Goal: Task Accomplishment & Management: Use online tool/utility

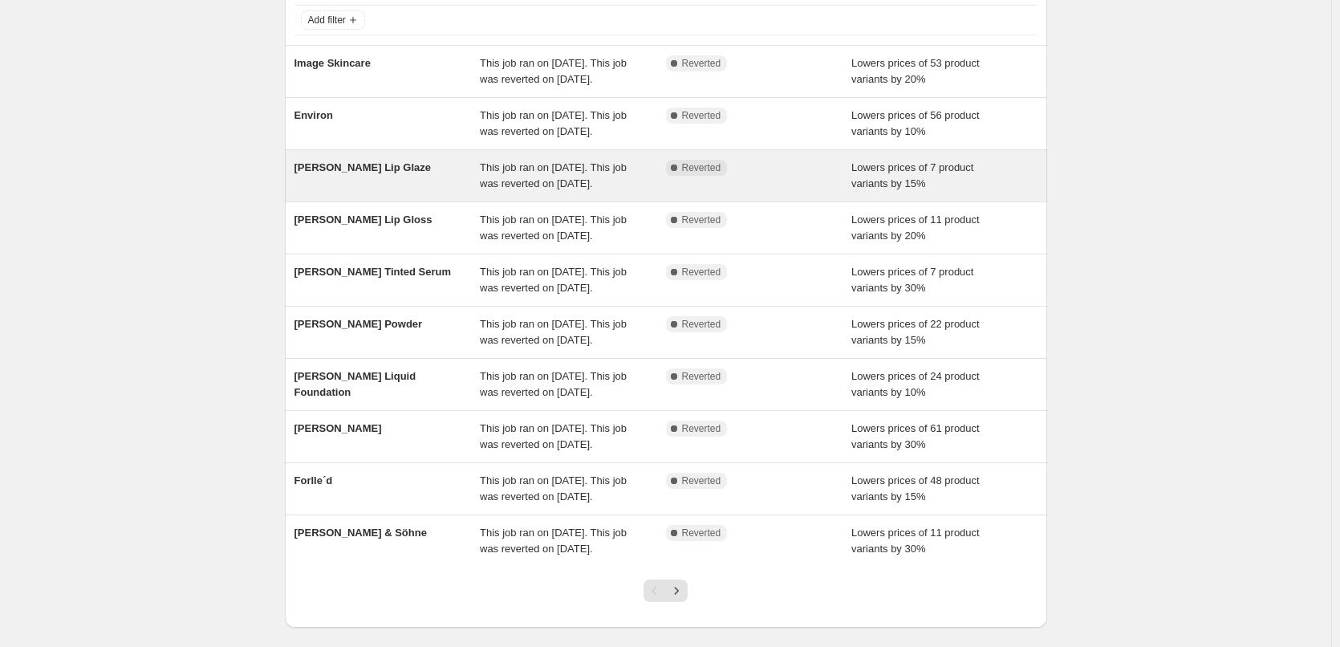
scroll to position [321, 0]
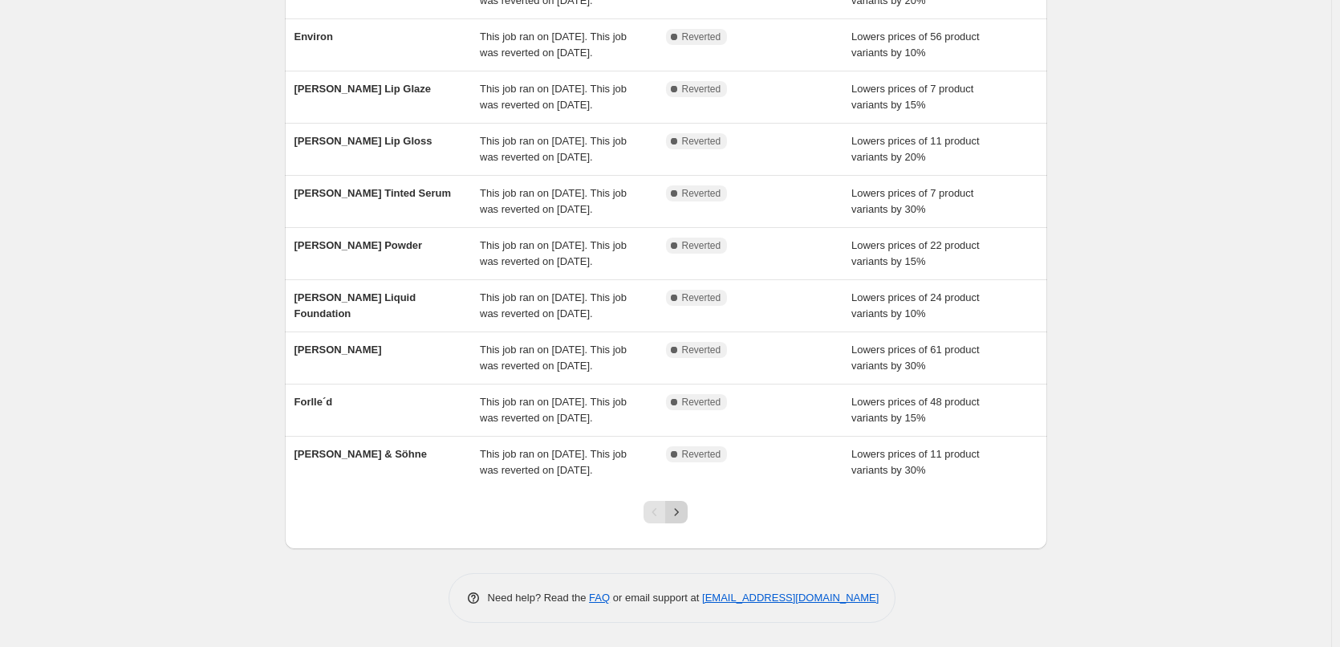
click at [684, 520] on icon "Next" at bounding box center [676, 512] width 16 height 16
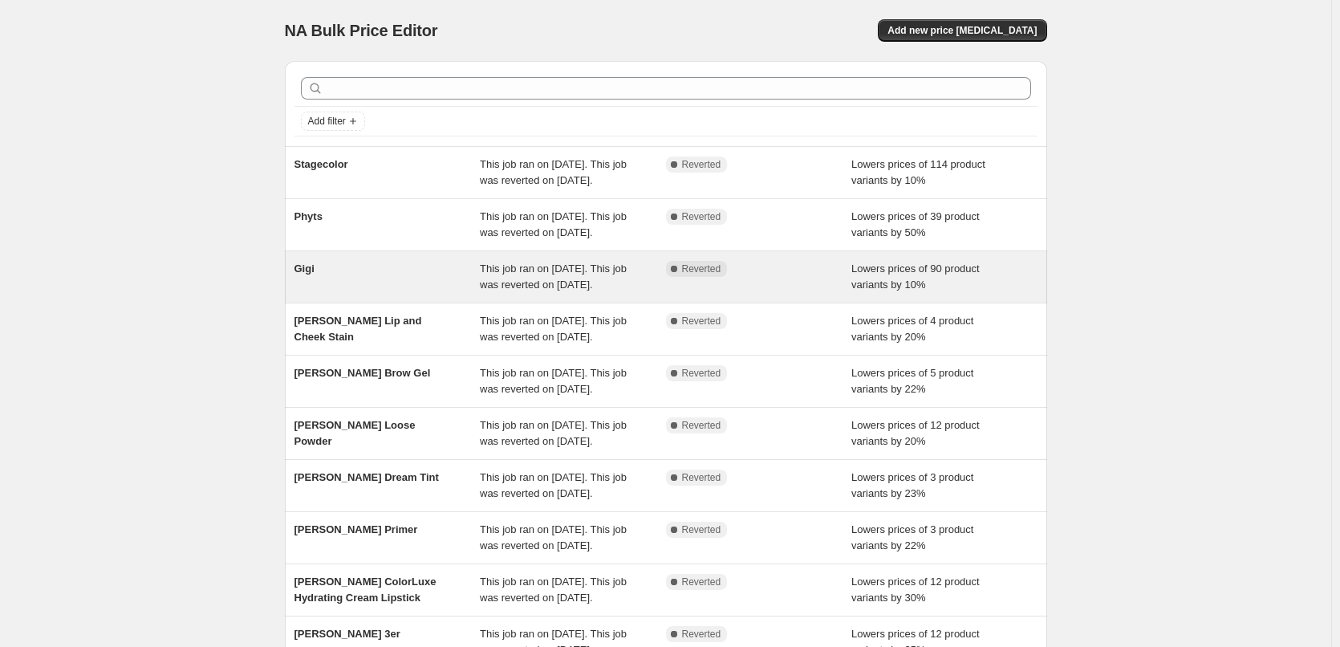
scroll to position [340, 0]
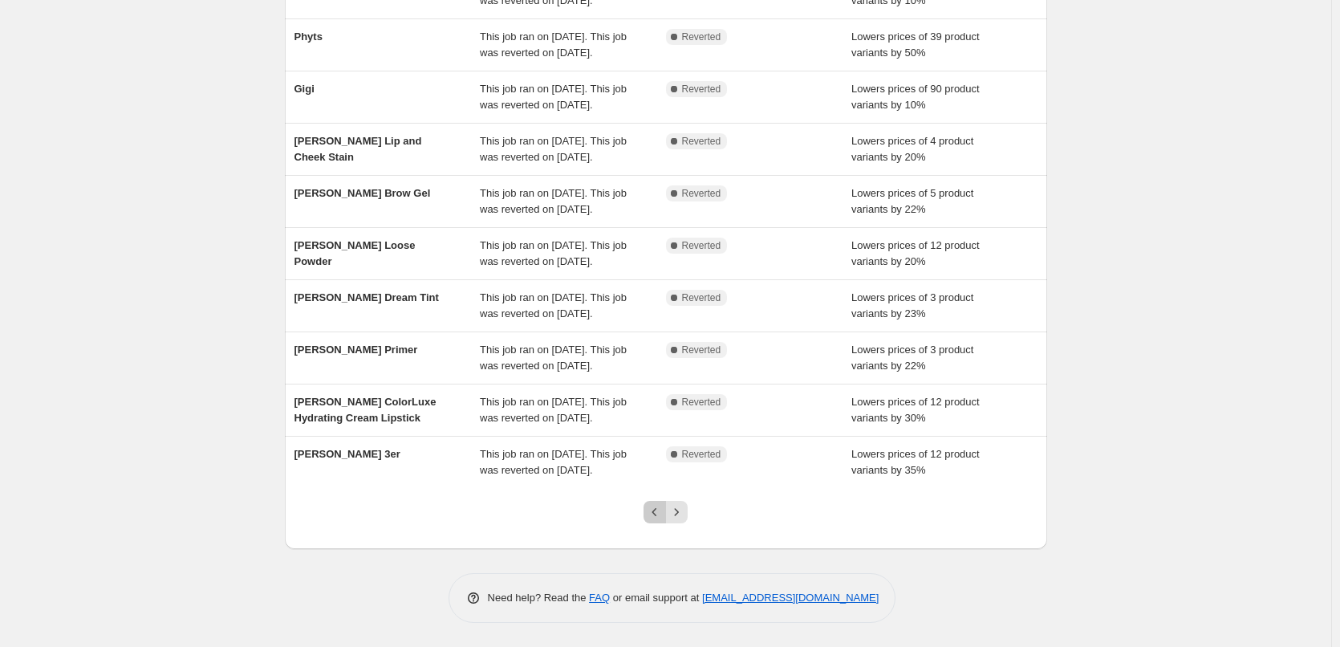
click at [651, 509] on button "Previous" at bounding box center [655, 512] width 22 height 22
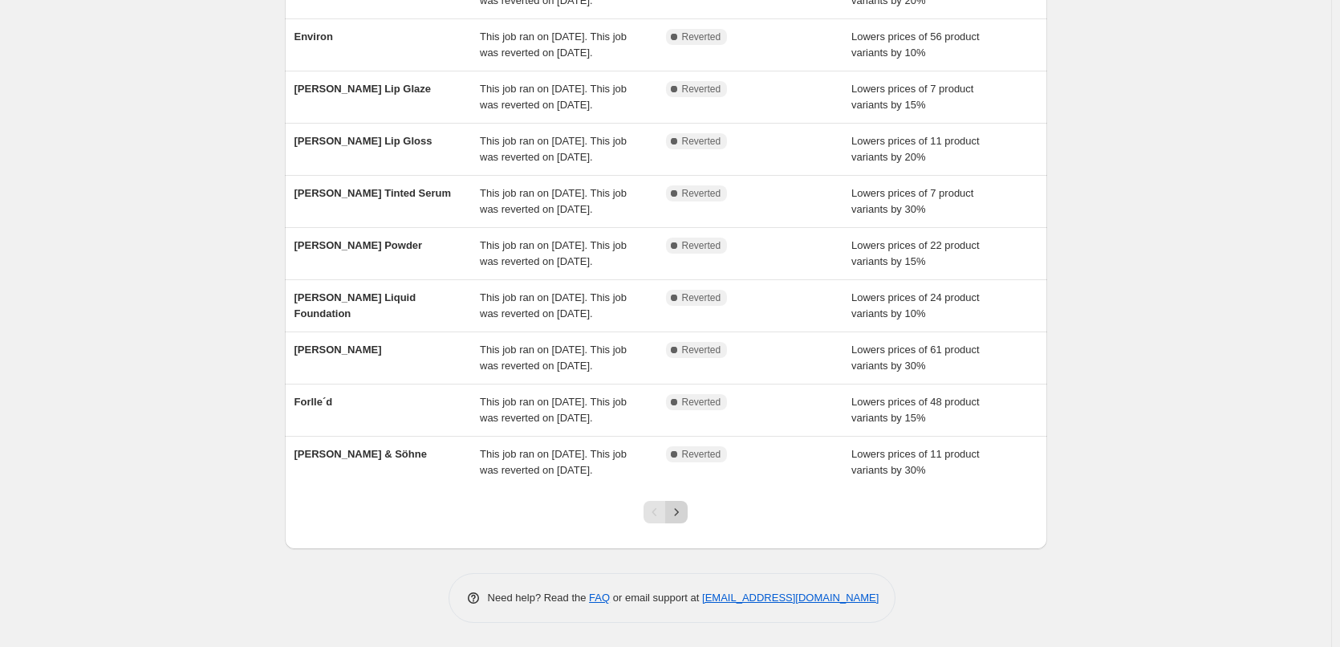
click at [676, 503] on button "Next" at bounding box center [676, 512] width 22 height 22
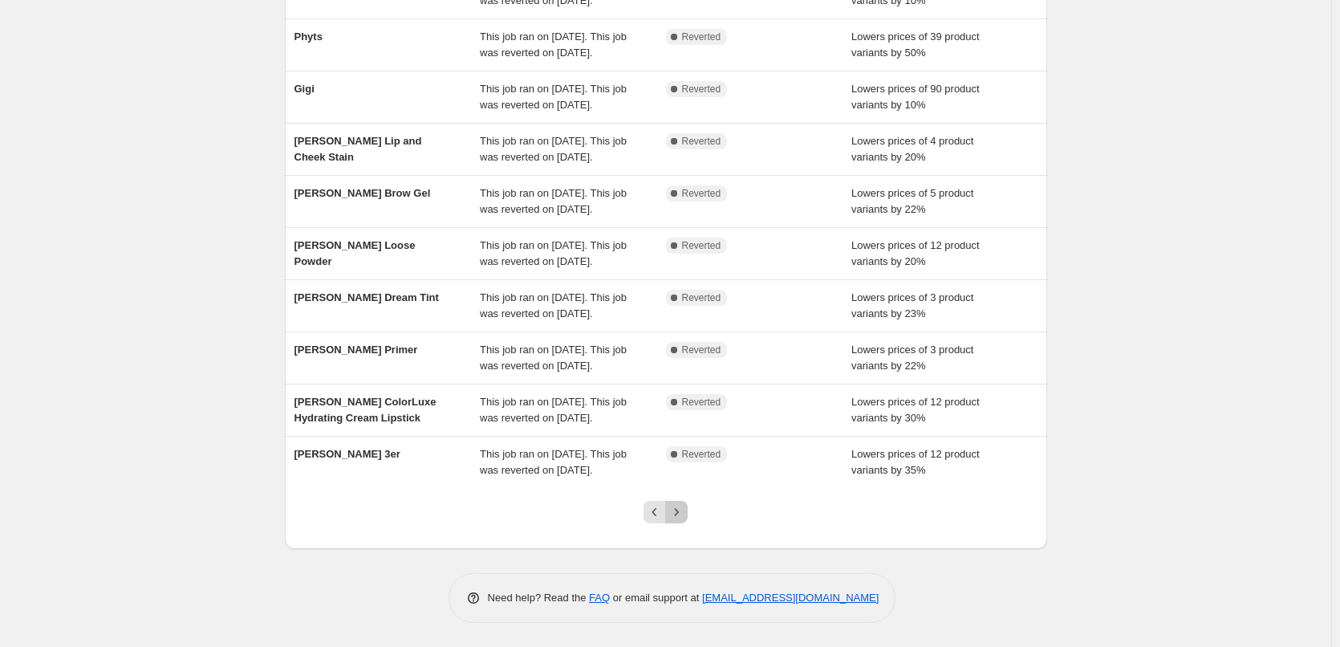
click at [676, 503] on button "Next" at bounding box center [676, 512] width 22 height 22
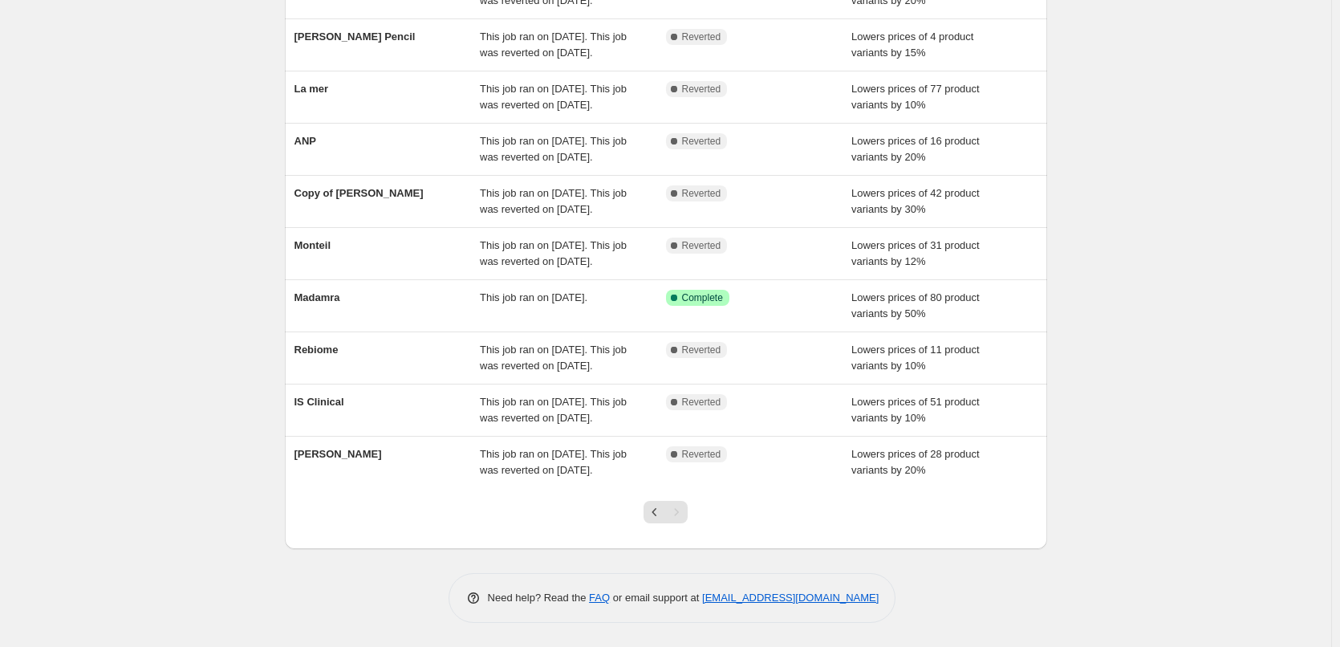
scroll to position [0, 0]
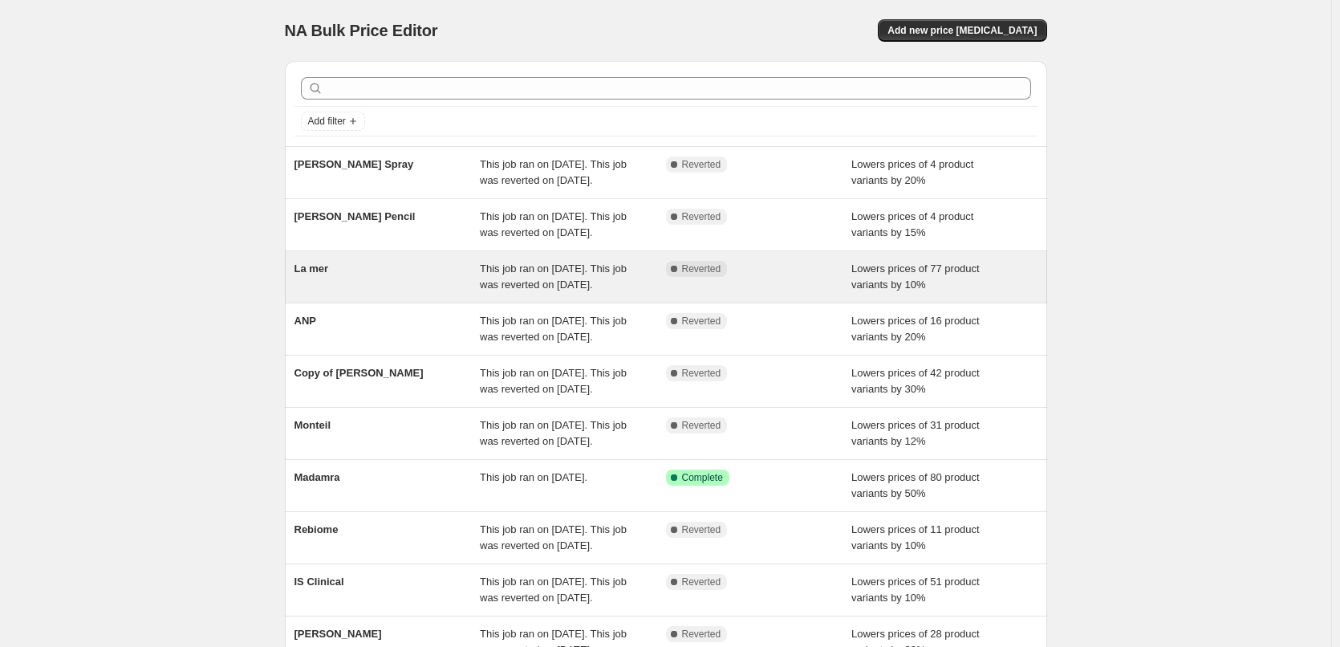
click at [339, 293] on div "La mer" at bounding box center [387, 277] width 186 height 32
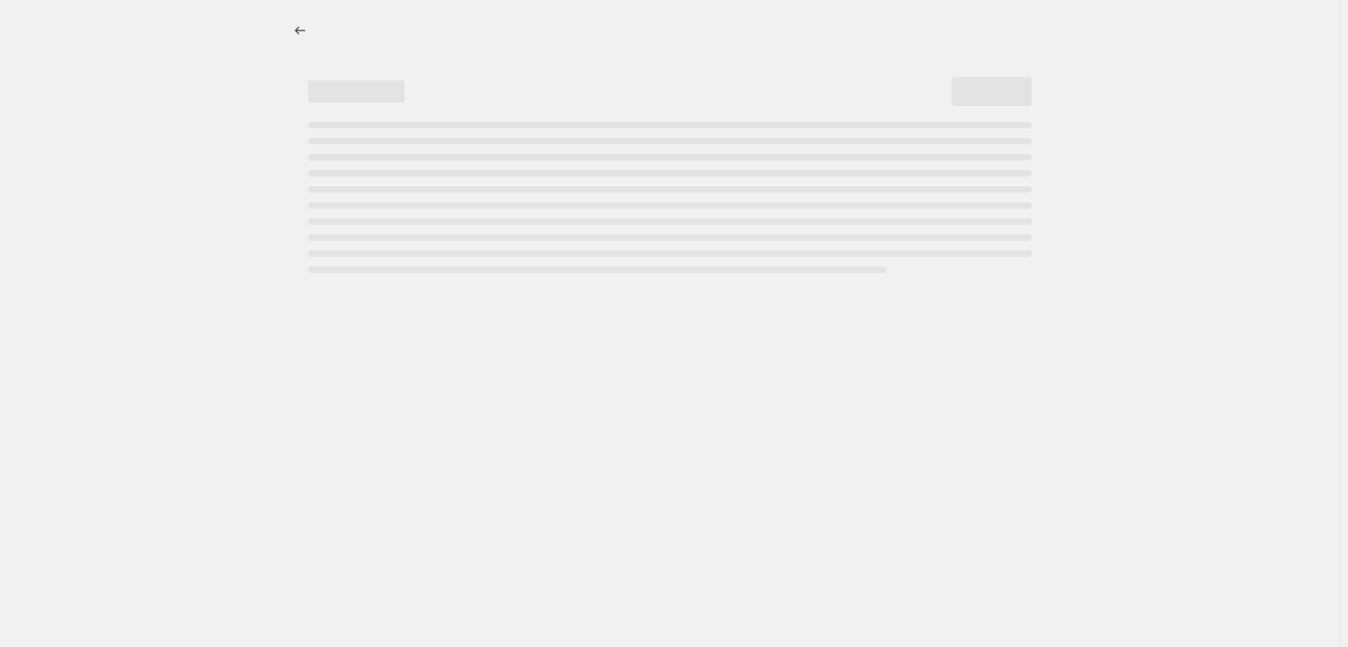
select select "percentage"
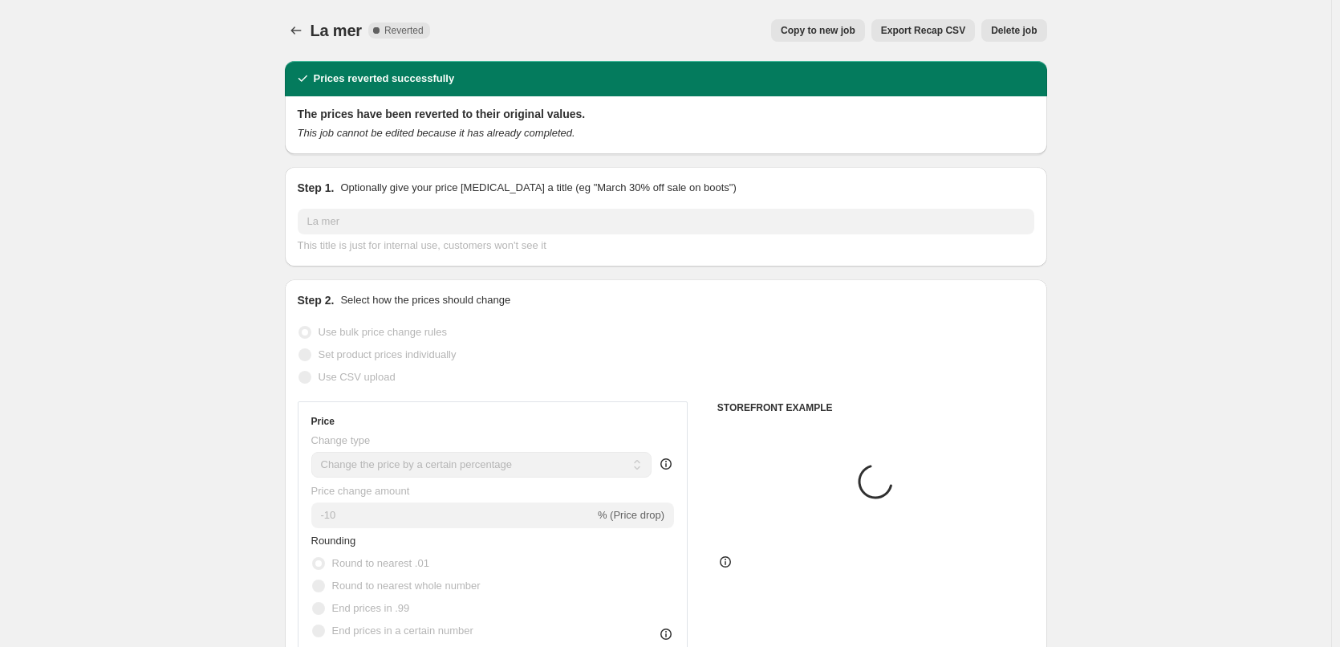
select select "vendor"
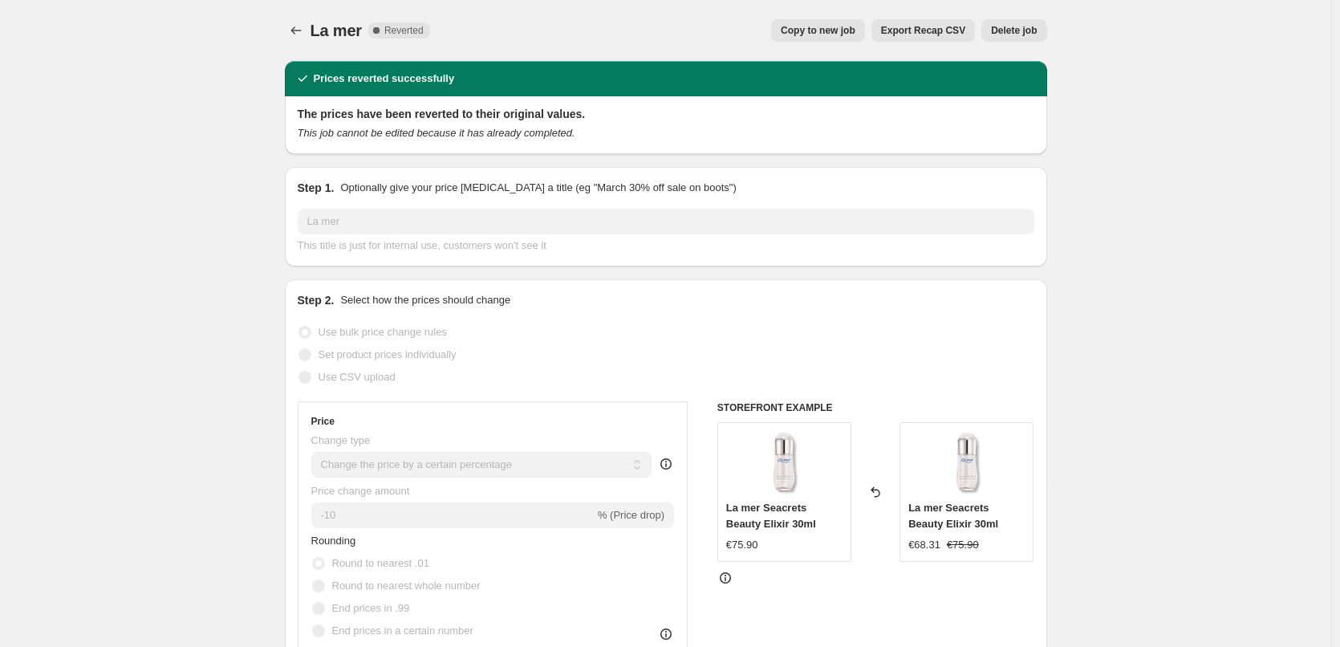
click at [844, 37] on button "Copy to new job" at bounding box center [818, 30] width 94 height 22
select select "percentage"
select select "vendor"
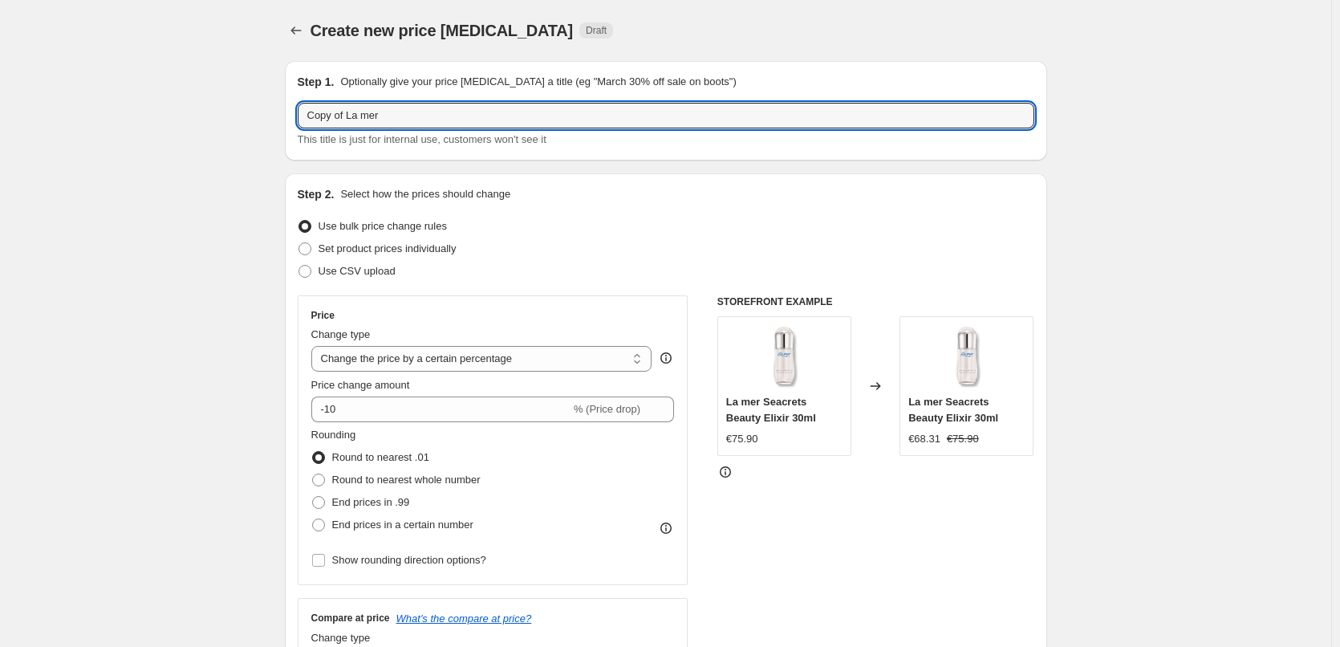
drag, startPoint x: 347, startPoint y: 119, endPoint x: 206, endPoint y: 112, distance: 141.4
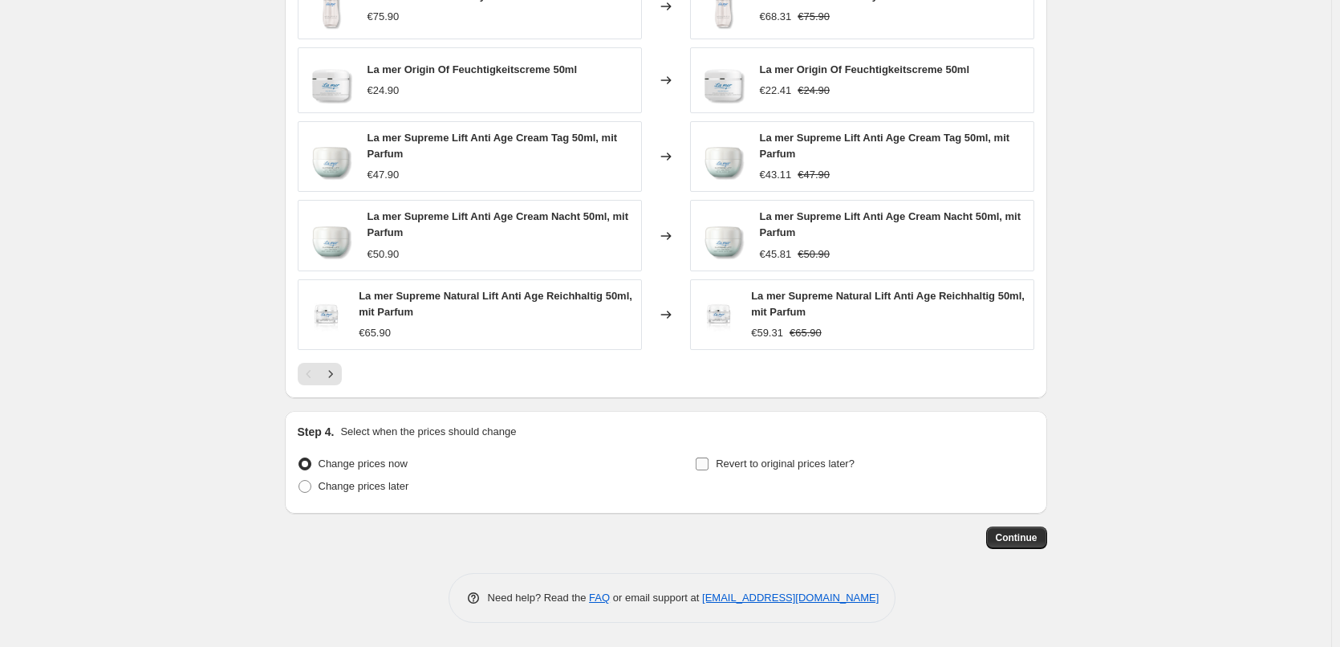
type input "La mer"
click at [783, 465] on span "Revert to original prices later?" at bounding box center [785, 463] width 139 height 12
click at [709, 465] on input "Revert to original prices later?" at bounding box center [702, 463] width 13 height 13
checkbox input "true"
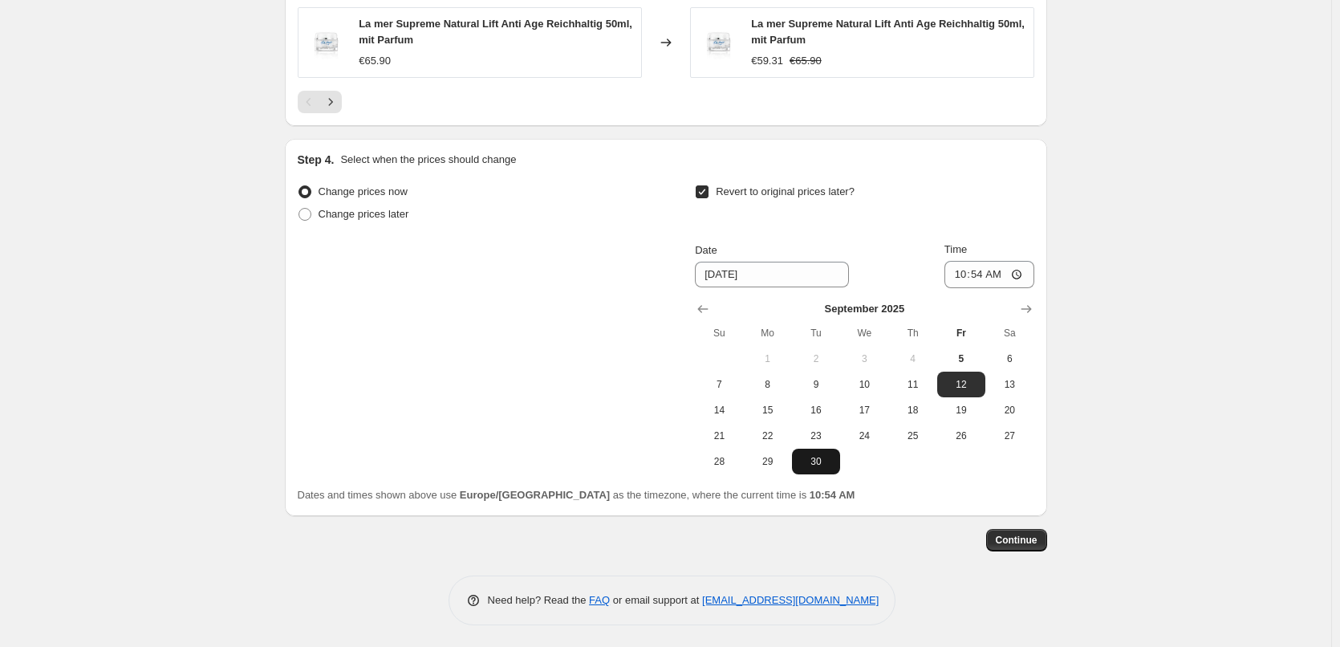
scroll to position [1428, 0]
click at [786, 379] on span "8" at bounding box center [767, 382] width 35 height 13
type input "9/8/2025"
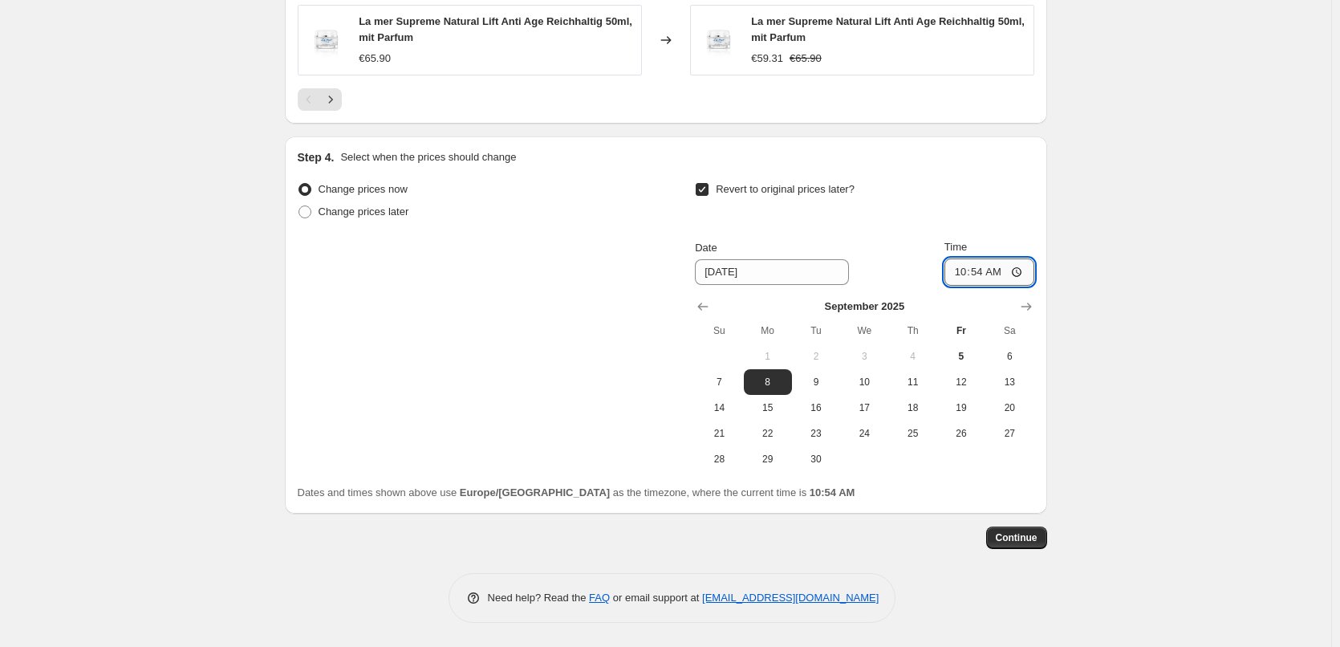
click at [956, 276] on input "10:54" at bounding box center [989, 271] width 90 height 27
type input "03:00"
click at [1030, 537] on span "Continue" at bounding box center [1017, 537] width 42 height 13
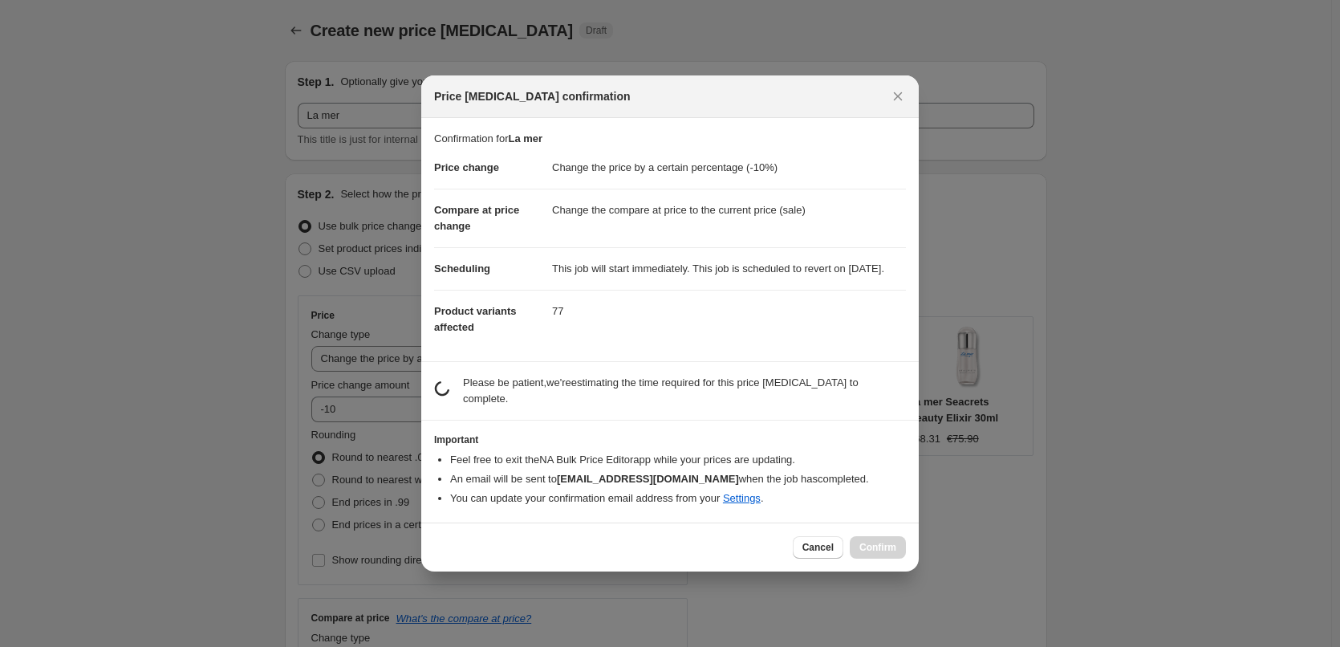
scroll to position [0, 0]
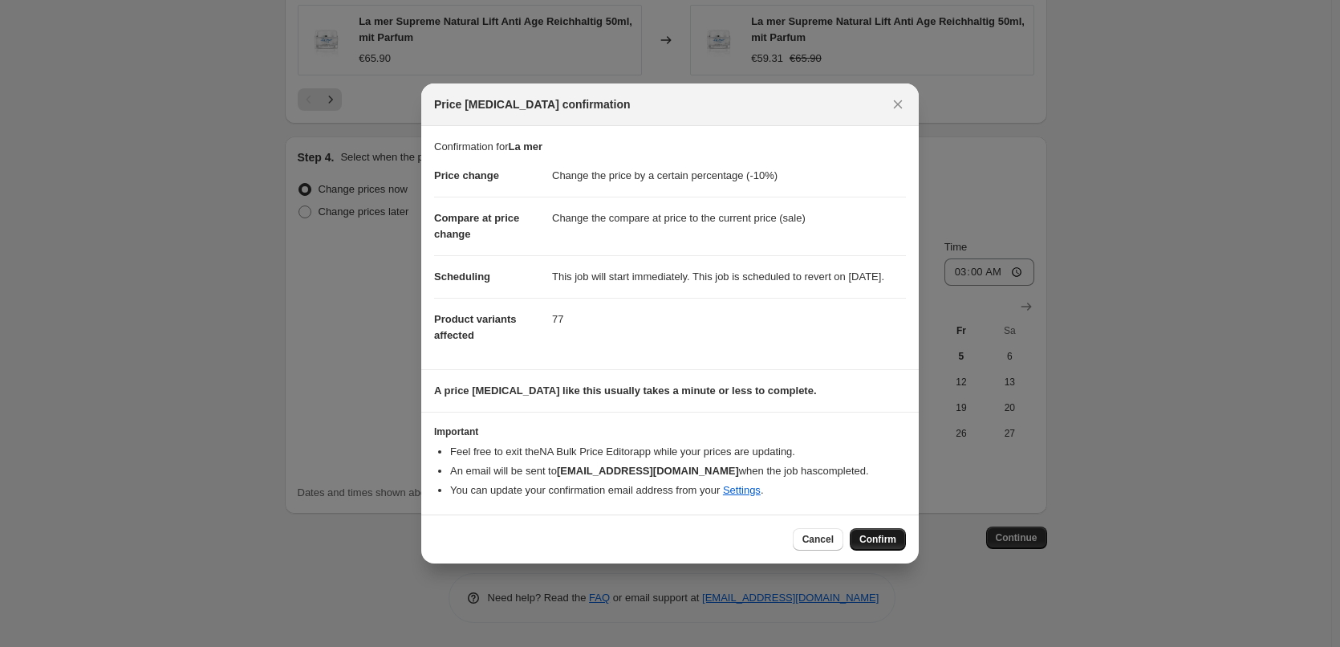
click at [875, 543] on span "Confirm" at bounding box center [877, 539] width 37 height 13
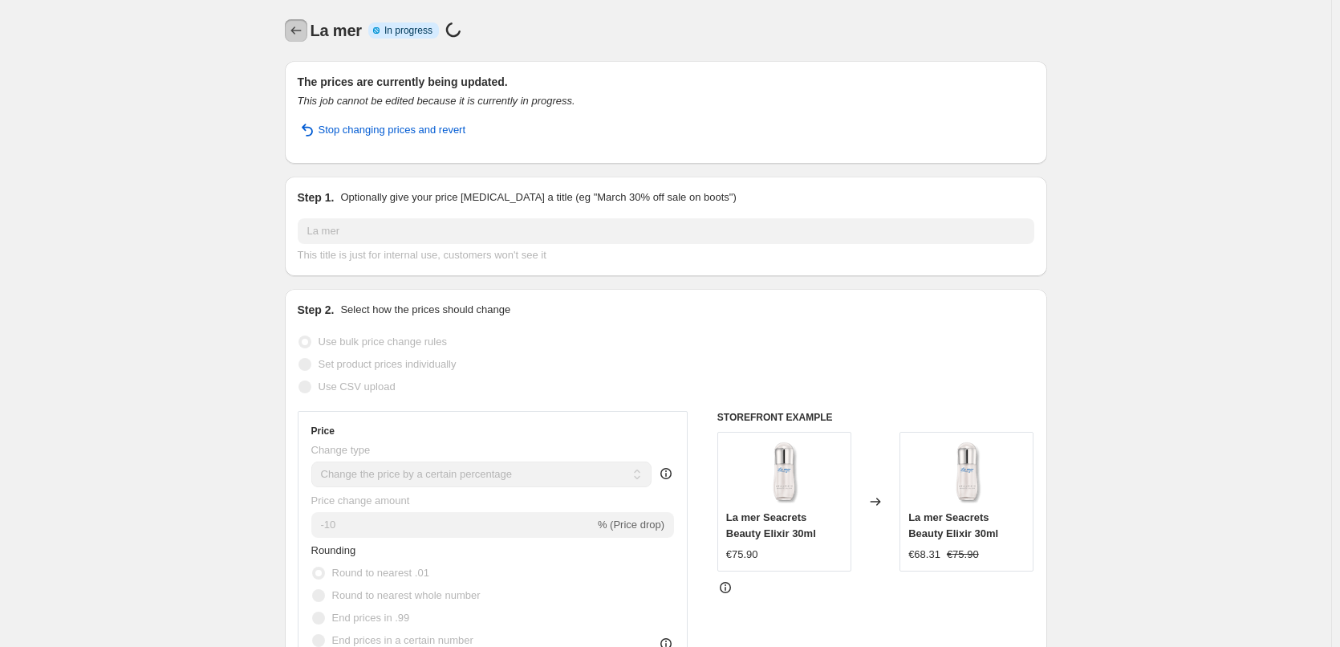
click at [307, 30] on button "Price change jobs" at bounding box center [296, 30] width 22 height 22
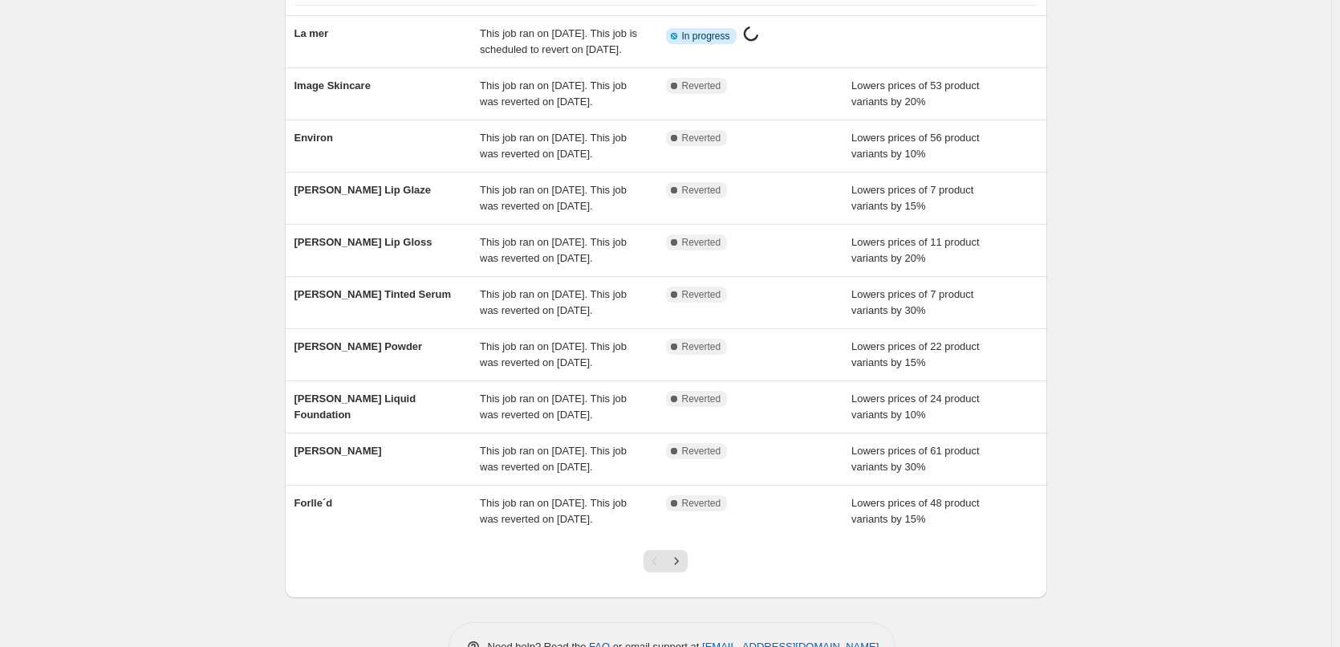
scroll to position [321, 0]
